Goal: Task Accomplishment & Management: Manage account settings

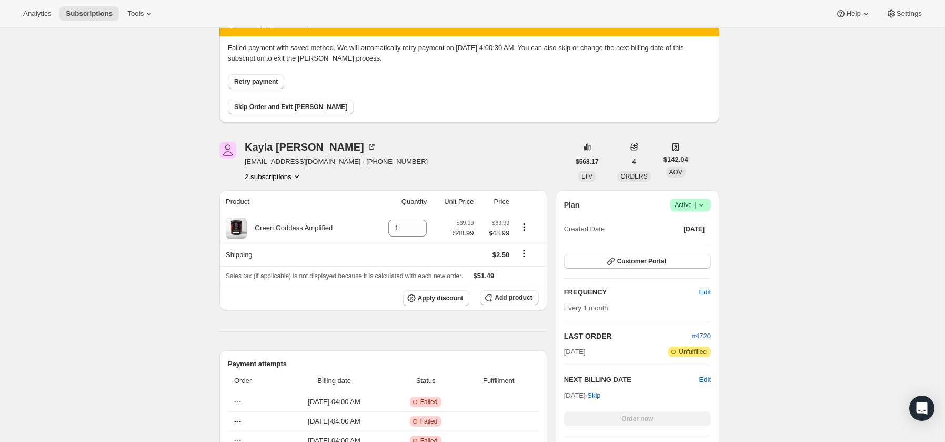
scroll to position [107, 0]
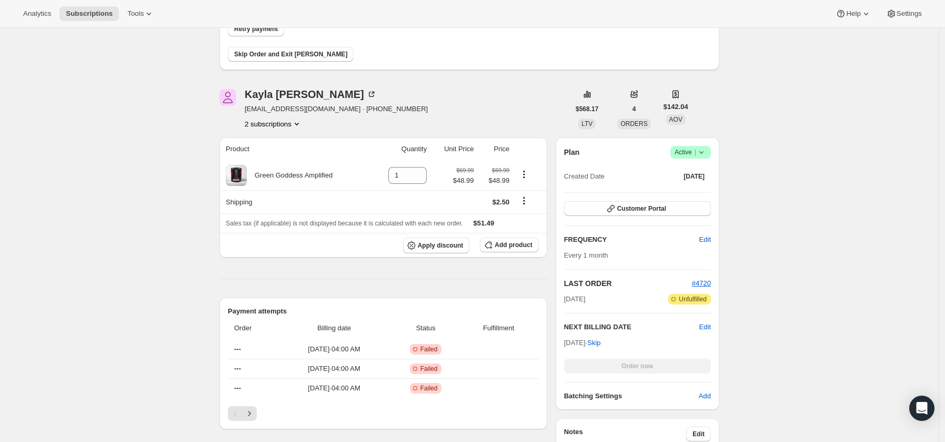
click at [706, 150] on icon at bounding box center [701, 152] width 11 height 11
click at [704, 183] on button "Cancel subscription" at bounding box center [691, 190] width 66 height 17
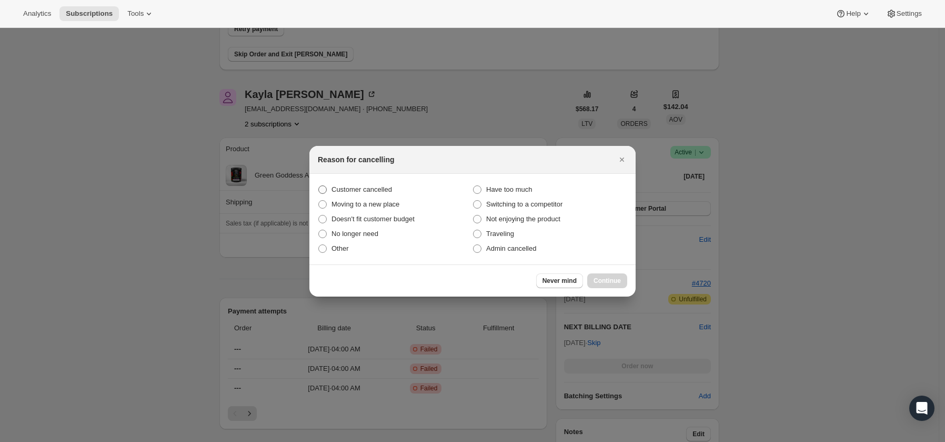
click at [375, 188] on span "Customer cancelled" at bounding box center [362, 189] width 61 height 8
click at [319, 186] on input "Customer cancelled" at bounding box center [318, 185] width 1 height 1
radio input "true"
click at [614, 280] on span "Continue" at bounding box center [607, 280] width 27 height 8
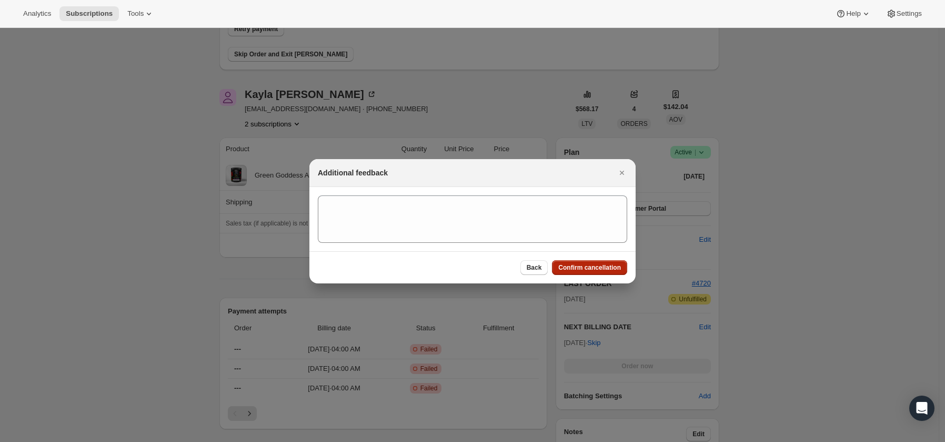
click at [565, 270] on span "Confirm cancellation" at bounding box center [589, 267] width 63 height 8
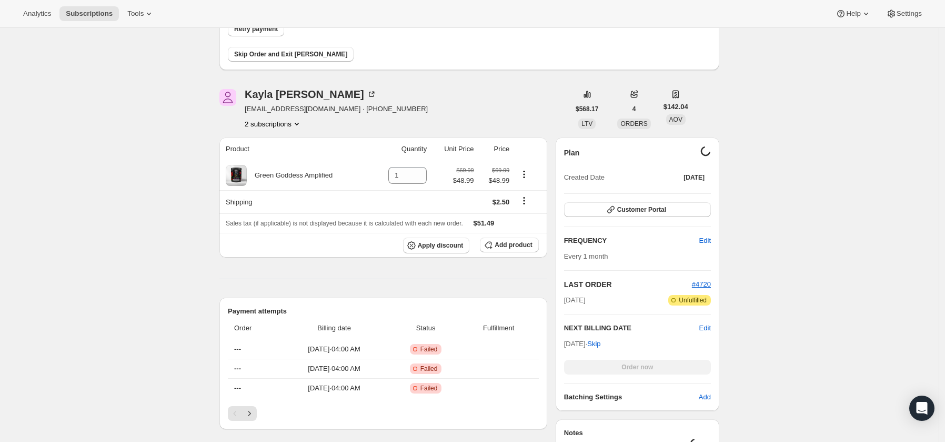
scroll to position [34, 0]
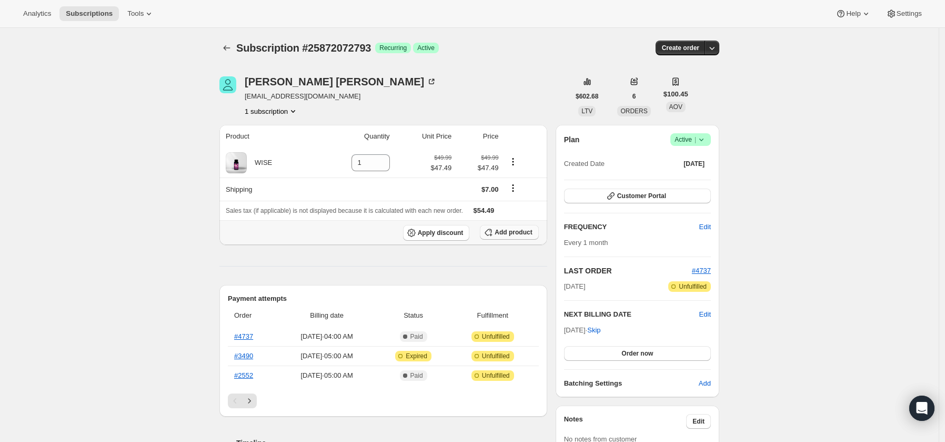
click at [505, 231] on span "Add product" at bounding box center [513, 232] width 37 height 8
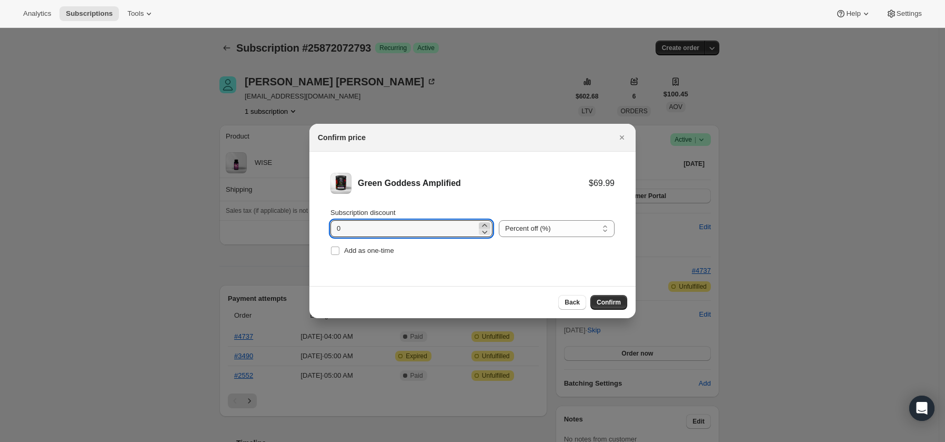
click at [480, 225] on icon ":rct:" at bounding box center [485, 225] width 11 height 11
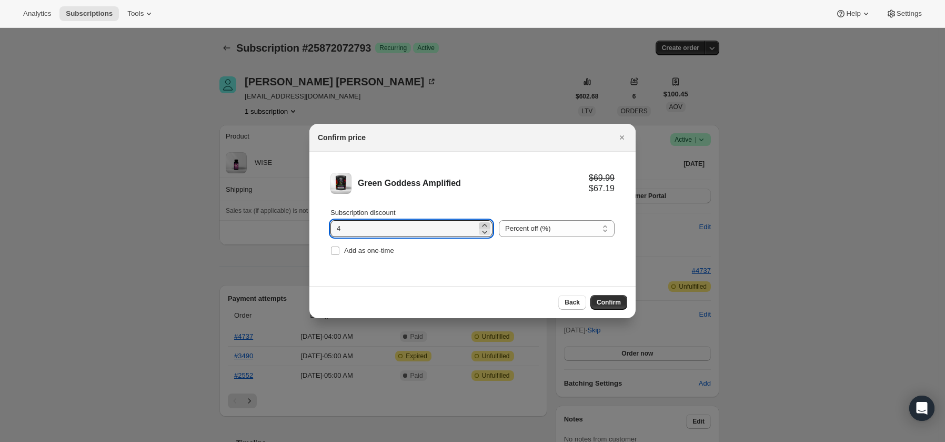
type input "5"
click at [466, 251] on div "Add as one-time" at bounding box center [473, 250] width 284 height 15
click at [605, 302] on span "Confirm" at bounding box center [609, 302] width 24 height 8
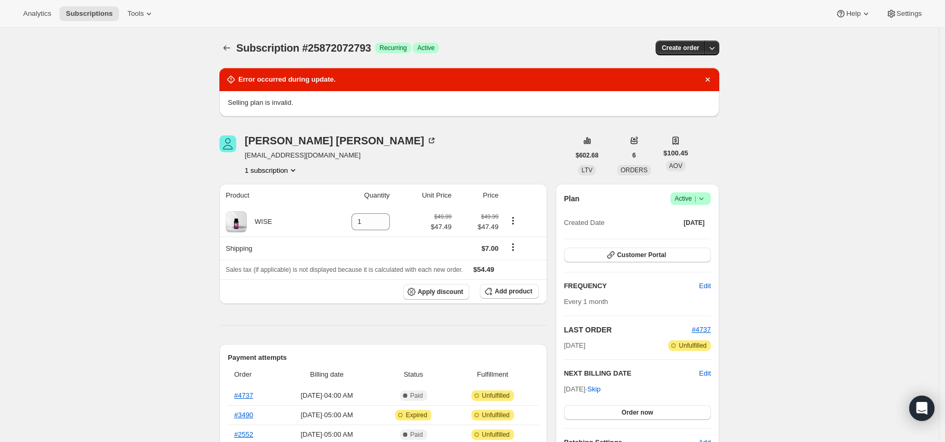
click at [705, 196] on icon at bounding box center [701, 198] width 11 height 11
click at [687, 238] on span "Cancel subscription" at bounding box center [690, 237] width 59 height 8
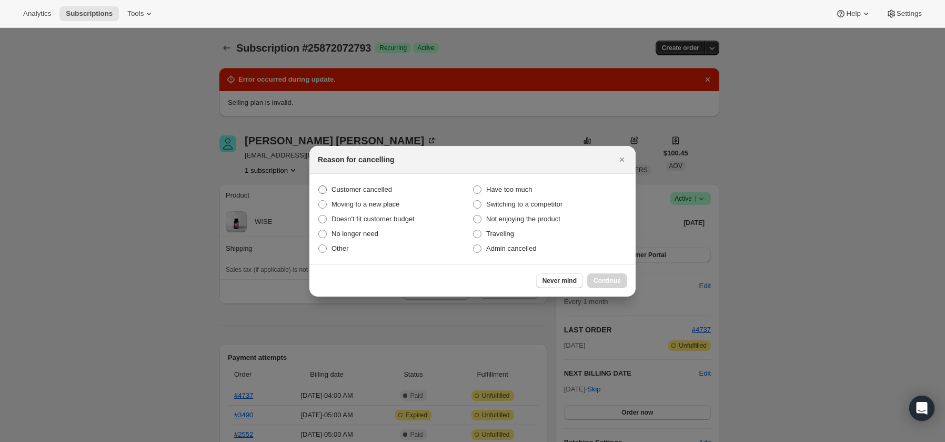
click at [380, 190] on span "Customer cancelled" at bounding box center [362, 189] width 61 height 8
click at [319, 186] on input "Customer cancelled" at bounding box center [318, 185] width 1 height 1
radio input "true"
click at [608, 285] on button "Continue" at bounding box center [607, 280] width 40 height 15
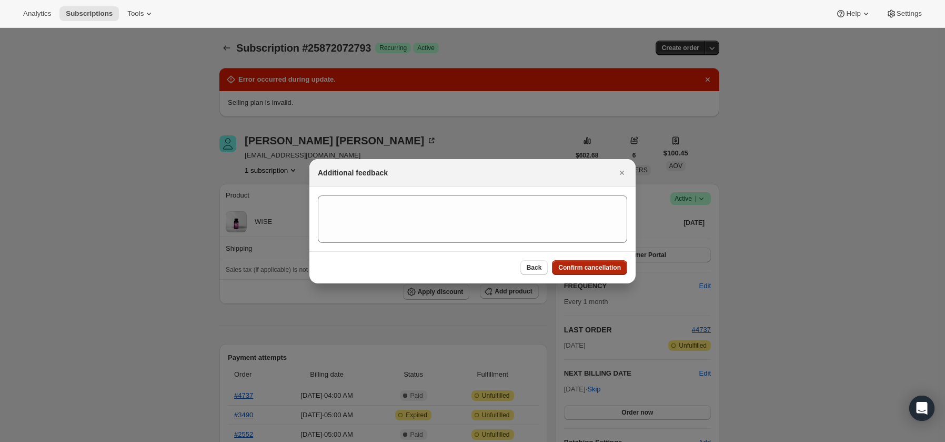
click at [575, 269] on span "Confirm cancellation" at bounding box center [589, 267] width 63 height 8
